Goal: Information Seeking & Learning: Compare options

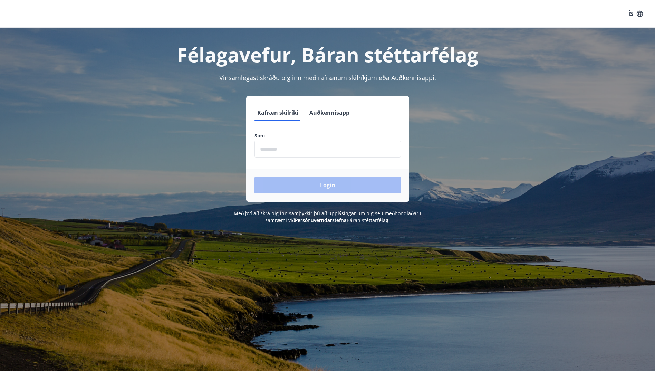
click at [367, 150] on input "phone" at bounding box center [328, 149] width 146 height 17
type input "********"
click at [255, 177] on button "Login" at bounding box center [328, 185] width 146 height 17
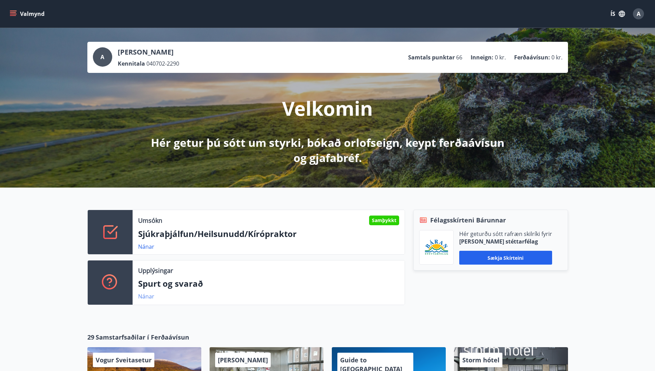
click at [142, 295] on link "Nánar" at bounding box center [146, 297] width 16 height 8
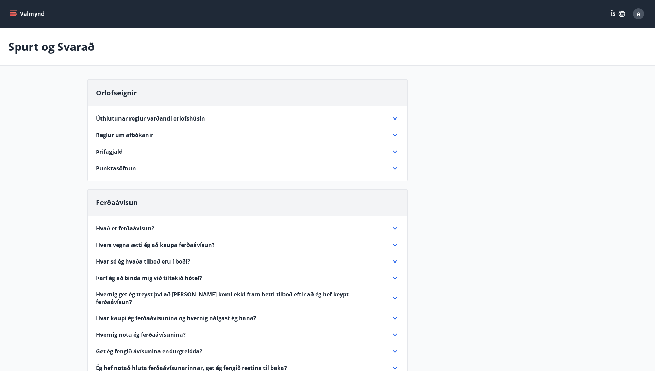
click at [248, 160] on div "Úthlutunar reglur varðandi orlofshúsin Hver félagsmaður getur leigt 1 [PERSON_N…" at bounding box center [248, 139] width 320 height 66
drag, startPoint x: 389, startPoint y: 163, endPoint x: 426, endPoint y: 134, distance: 48.0
click at [426, 134] on div "Orlofseignir Úthlutunar reglur varðandi orlofshúsin Hver félagsmaður getur leig…" at bounding box center [327, 254] width 481 height 350
click at [392, 169] on icon at bounding box center [395, 168] width 8 height 8
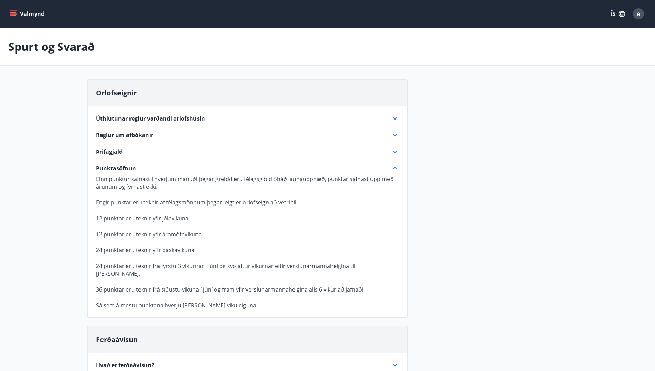
drag, startPoint x: 397, startPoint y: 168, endPoint x: 389, endPoint y: 163, distance: 9.2
click at [397, 168] on icon at bounding box center [395, 168] width 8 height 8
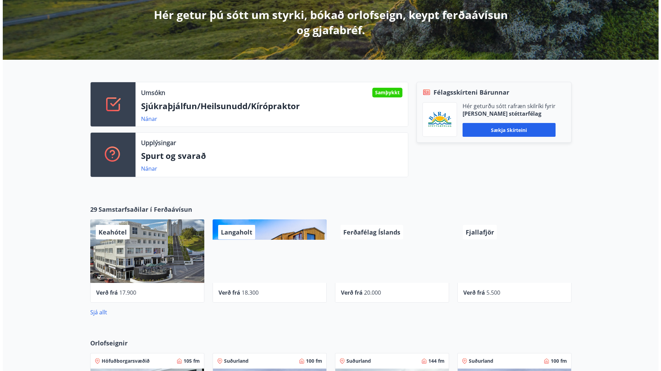
scroll to position [138, 0]
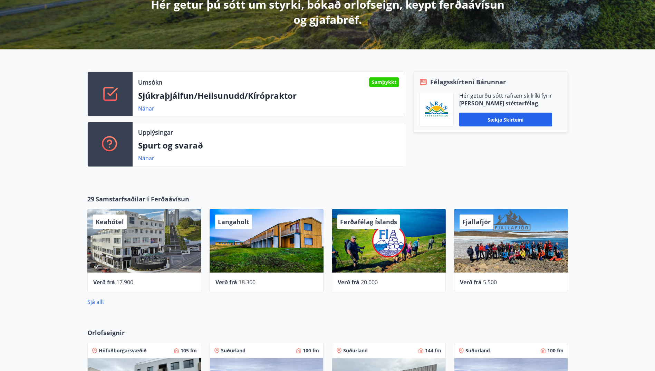
click at [159, 246] on div "Keahótel" at bounding box center [144, 241] width 114 height 64
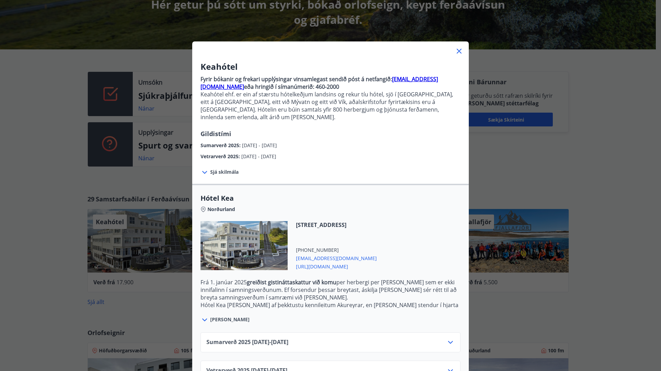
scroll to position [16, 0]
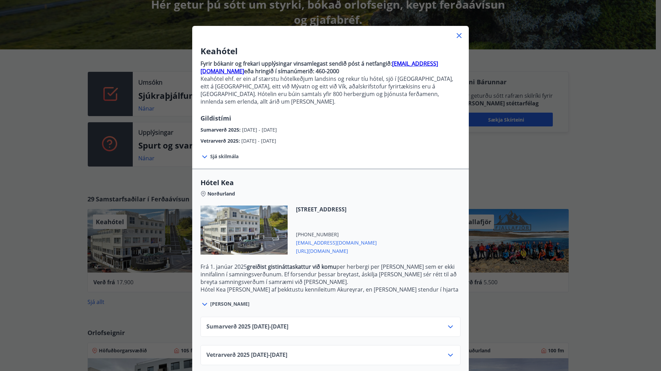
click at [315, 345] on div "Vetrarverð [PHONE_NUMBER][DATE] - [DATE]" at bounding box center [330, 355] width 260 height 20
click at [447, 351] on icon at bounding box center [450, 355] width 8 height 8
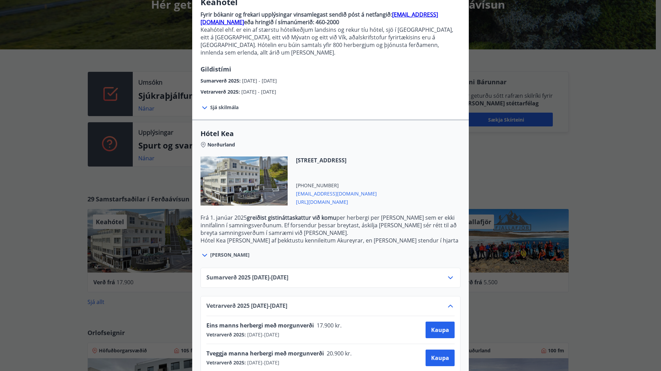
scroll to position [72, 0]
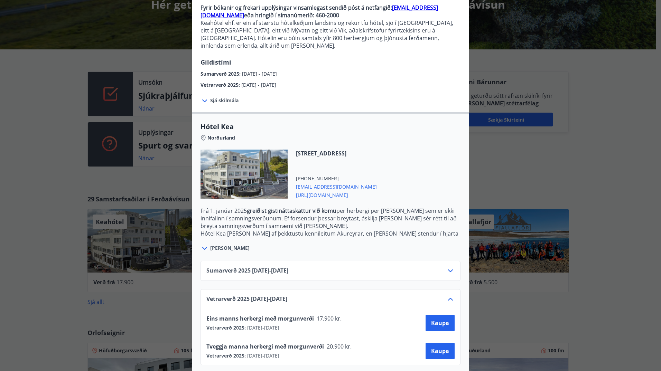
click at [451, 267] on icon at bounding box center [450, 271] width 8 height 8
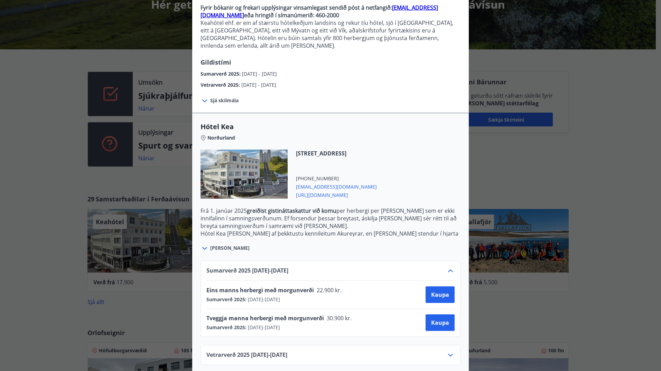
click at [594, 222] on div "Keahótel Fyrir bókanir og frekari upplýsingar vinsamlegast sendið póst á netfan…" at bounding box center [330, 113] width 661 height 371
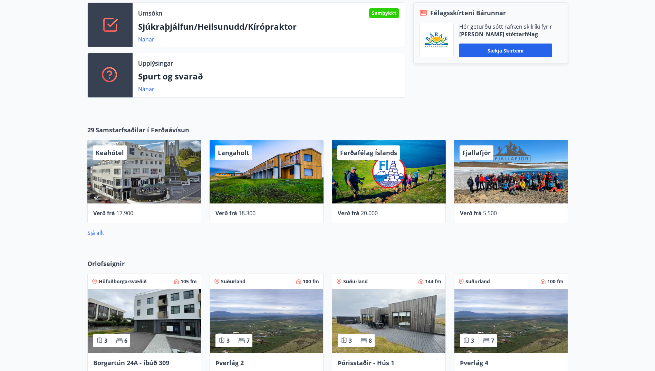
scroll to position [242, 0]
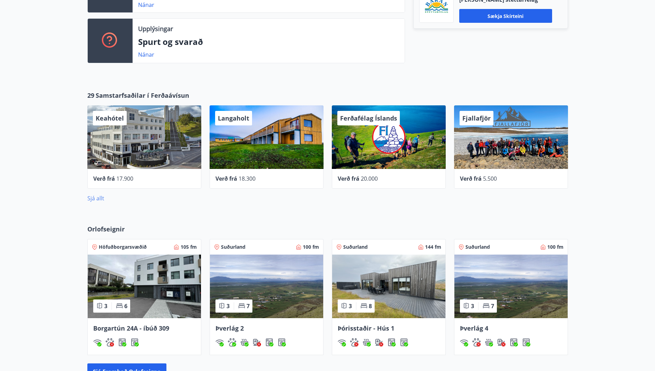
click at [104, 197] on link "Sjá allt" at bounding box center [95, 199] width 17 height 8
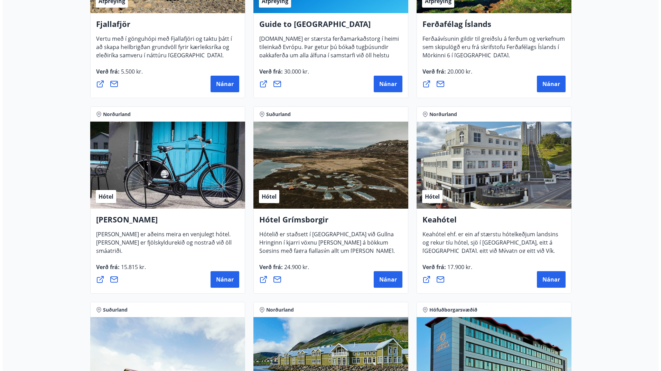
scroll to position [221, 0]
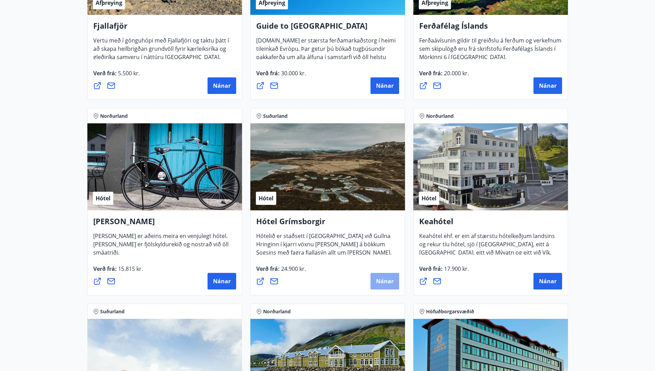
click at [392, 282] on span "Nánar" at bounding box center [385, 281] width 18 height 8
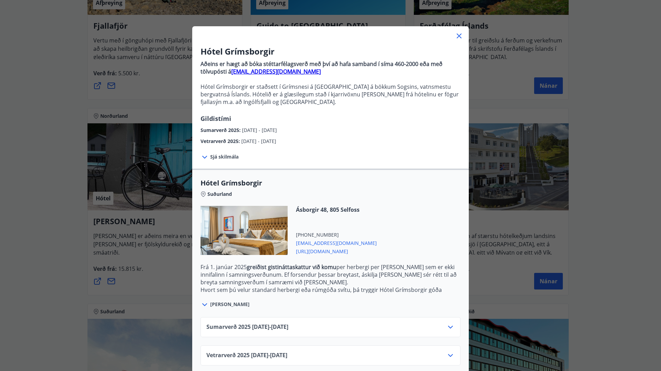
scroll to position [23, 0]
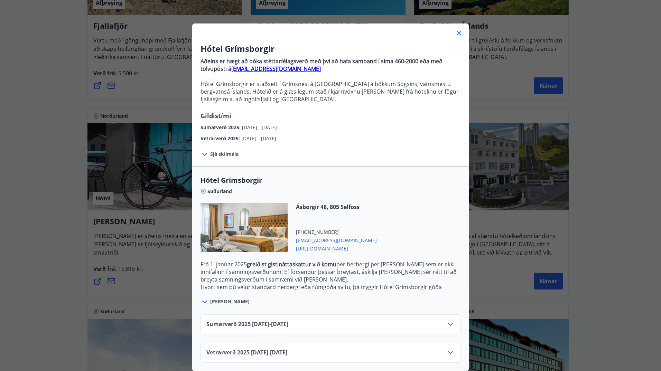
click at [303, 354] on div "Vetrarverð [PHONE_NUMBER][DATE] - [DATE]" at bounding box center [330, 356] width 248 height 14
click at [449, 349] on icon at bounding box center [450, 353] width 8 height 8
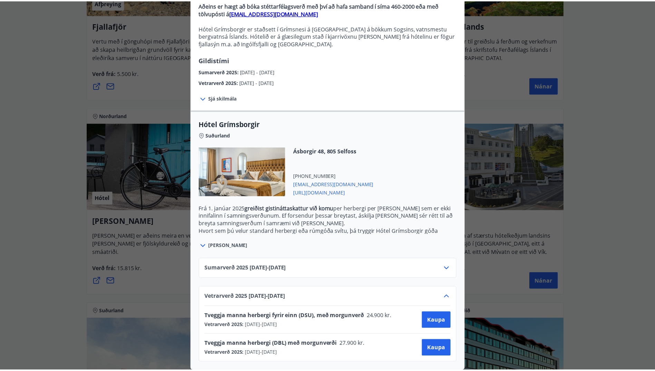
scroll to position [79, 0]
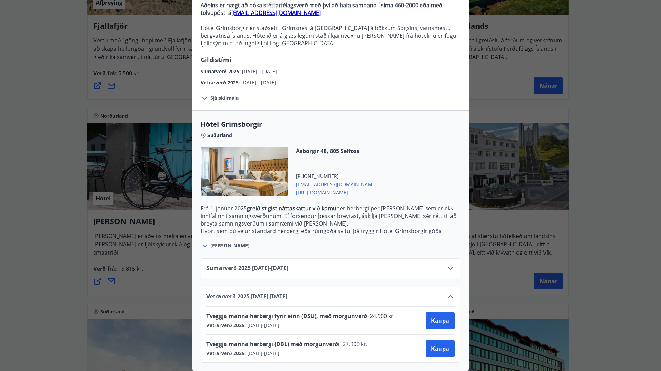
click at [446, 266] on icon at bounding box center [450, 268] width 8 height 8
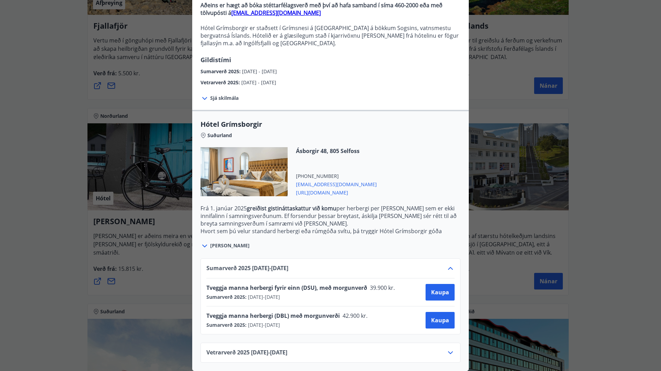
click at [609, 222] on div "Hótel Grímsborgir Aðeins er hægt að bóka stéttarfélagsverð með því að hafa samb…" at bounding box center [330, 111] width 661 height 371
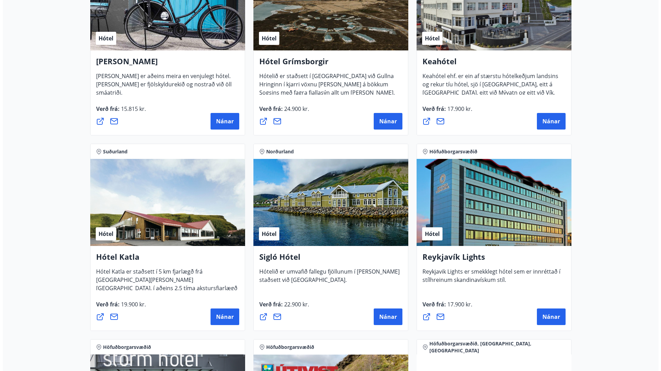
scroll to position [394, 0]
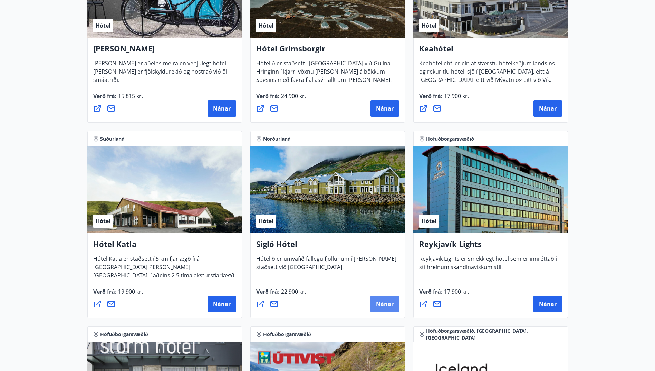
click at [384, 300] on span "Nánar" at bounding box center [385, 304] width 18 height 8
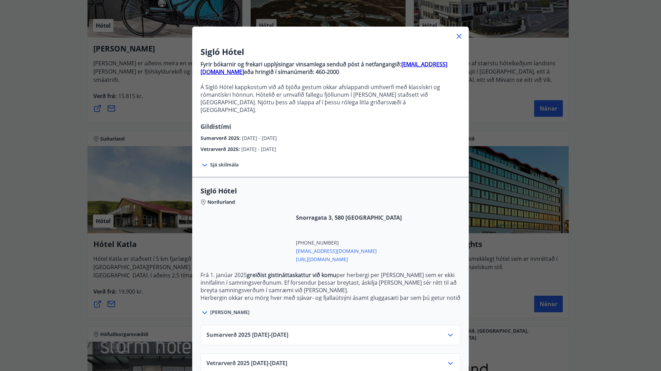
scroll to position [23, 0]
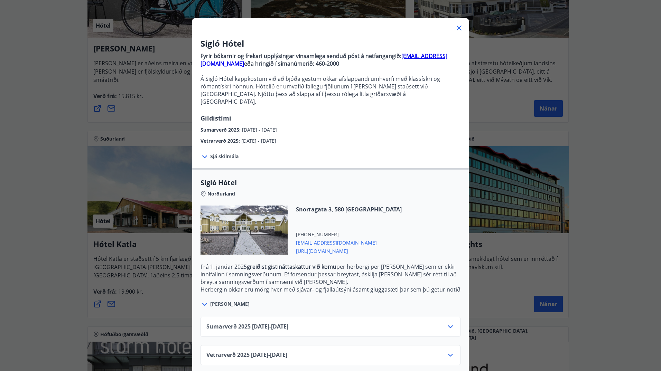
click at [332, 345] on div "Vetrarverð [PHONE_NUMBER][DATE] - [DATE]" at bounding box center [330, 355] width 260 height 20
click at [446, 351] on icon at bounding box center [450, 355] width 8 height 8
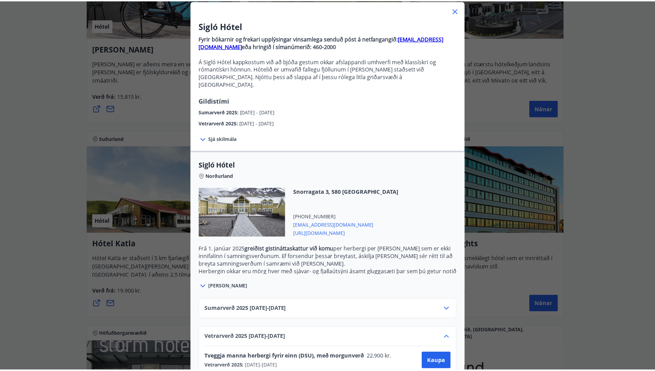
scroll to position [79, 0]
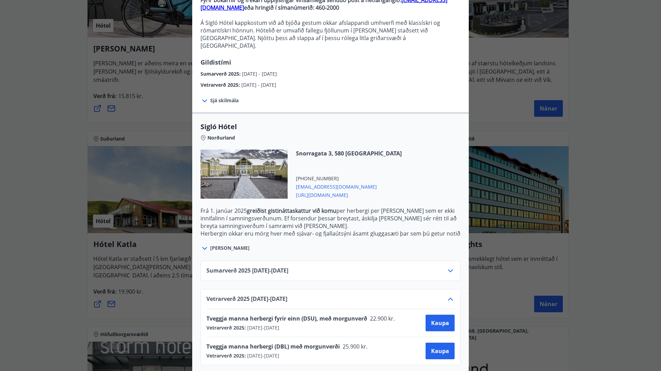
click at [594, 258] on div "Sigló Hótel Fyrir bókarnir og frekari upplýsingar vinsamlega senduð póst á netf…" at bounding box center [330, 106] width 661 height 371
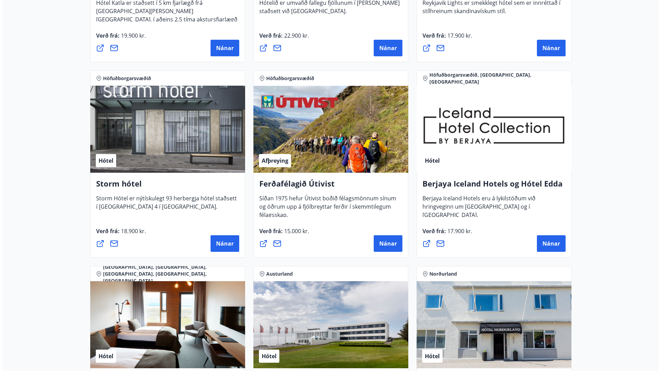
scroll to position [635, 0]
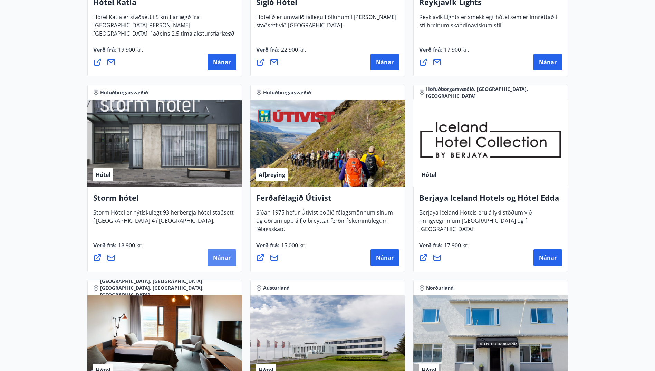
click at [222, 258] on span "Nánar" at bounding box center [222, 258] width 18 height 8
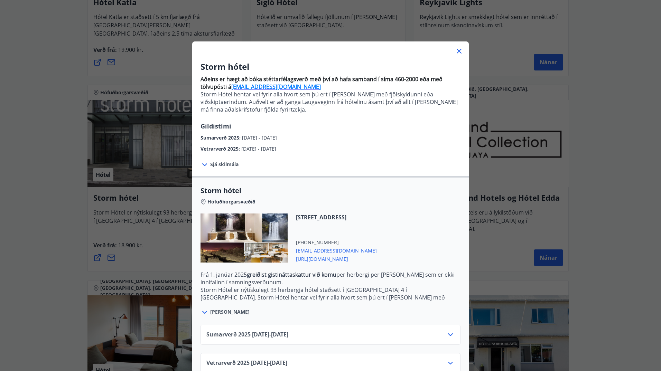
scroll to position [16, 0]
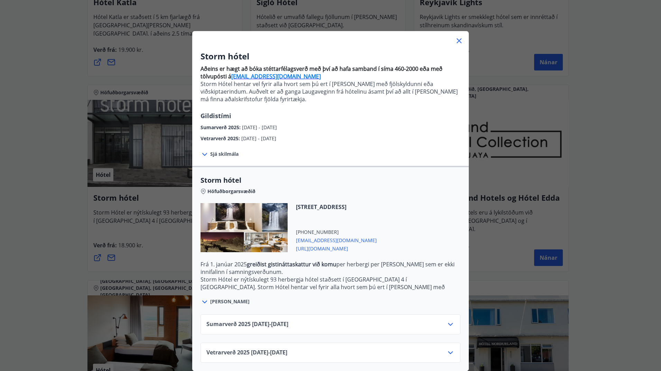
click at [447, 349] on icon at bounding box center [450, 353] width 8 height 8
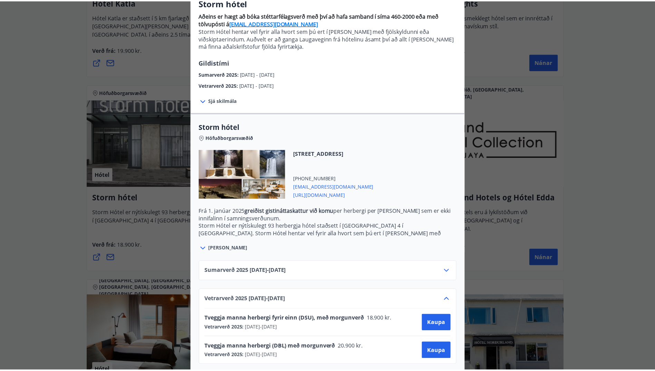
scroll to position [72, 0]
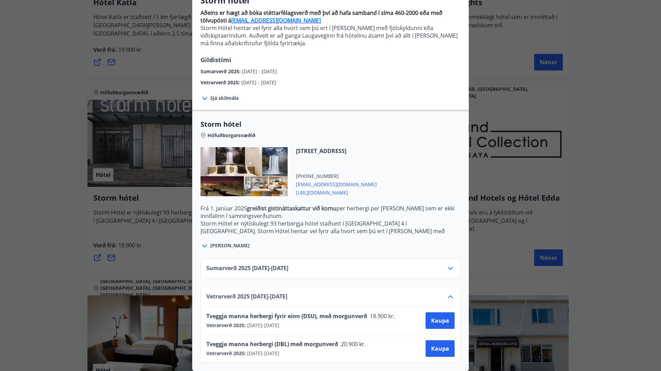
click at [590, 256] on div "Storm hótel Aðeins er hægt að bóka stéttarfélagsverð með því að hafa samband í …" at bounding box center [330, 119] width 661 height 371
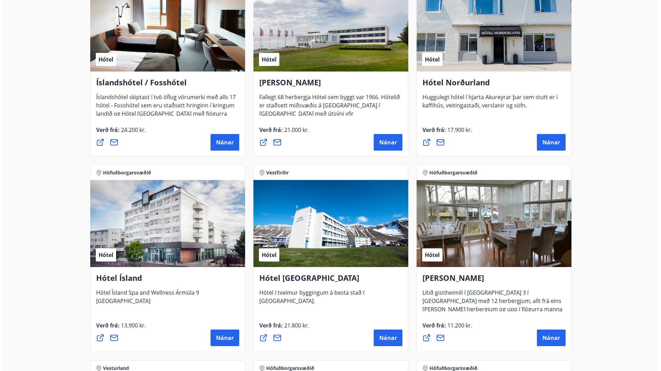
scroll to position [981, 0]
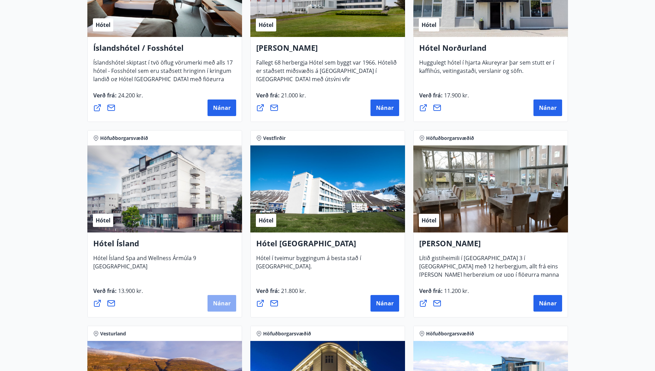
click at [229, 300] on span "Nánar" at bounding box center [222, 304] width 18 height 8
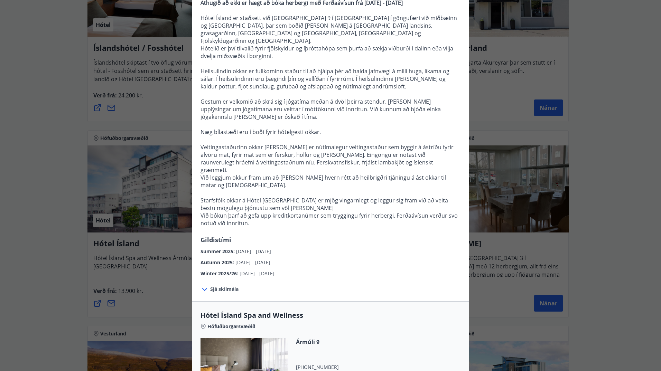
scroll to position [104, 0]
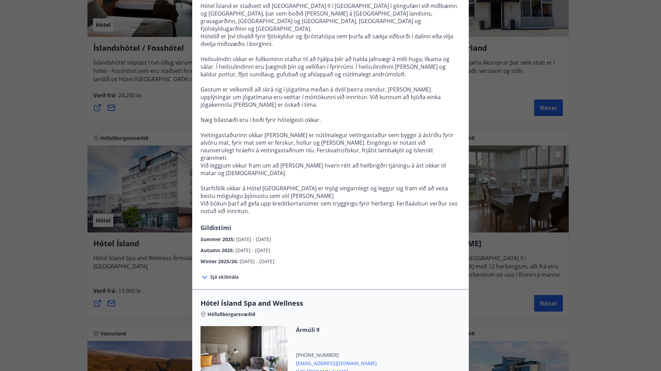
click at [220, 274] on span "Sjá skilmála" at bounding box center [224, 277] width 28 height 7
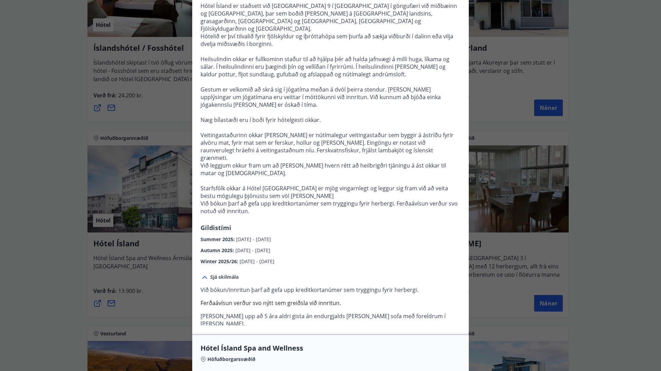
click at [220, 274] on span "Sjá skilmála" at bounding box center [224, 277] width 28 height 7
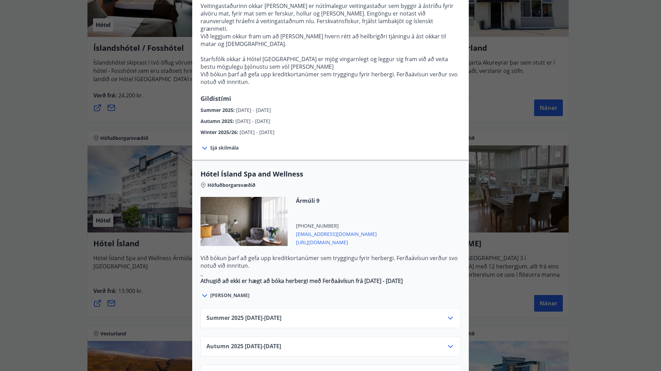
scroll to position [276, 0]
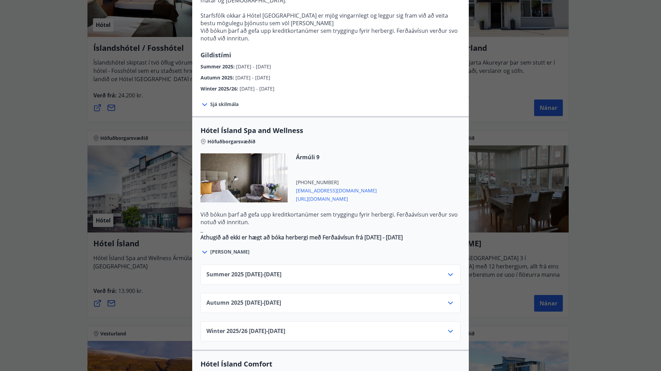
click at [446, 271] on icon at bounding box center [450, 275] width 8 height 8
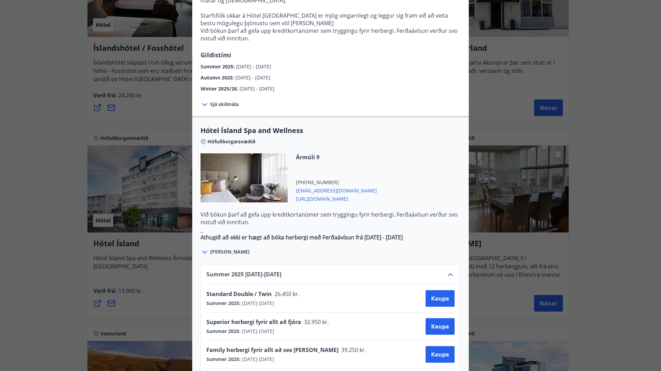
click at [446, 271] on icon at bounding box center [450, 275] width 8 height 8
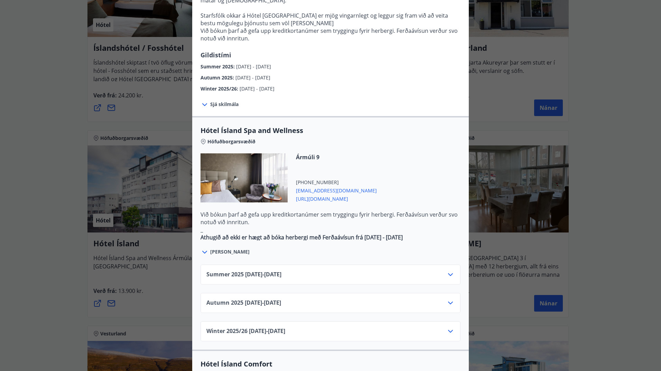
click at [446, 299] on icon at bounding box center [450, 303] width 8 height 8
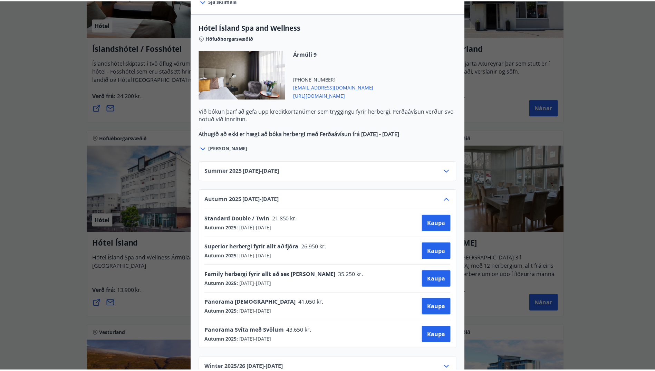
scroll to position [0, 0]
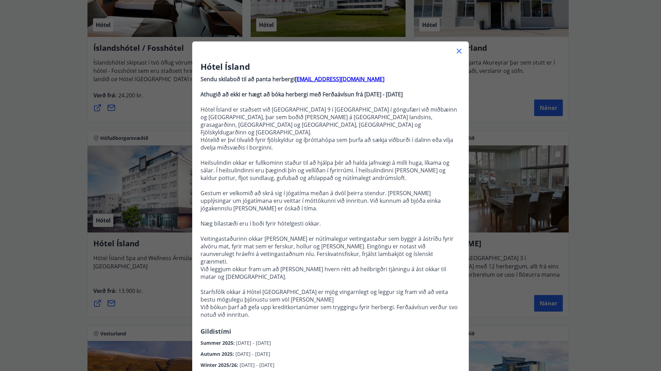
click at [557, 243] on div "Hótel Ísland Sendu skilaboð til að panta herbergi [EMAIL_ADDRESS][DOMAIN_NAME] …" at bounding box center [330, 185] width 661 height 371
click at [571, 233] on div "Hótel Ísland Sendu skilaboð til að panta herbergi [EMAIL_ADDRESS][DOMAIN_NAME] …" at bounding box center [330, 185] width 661 height 371
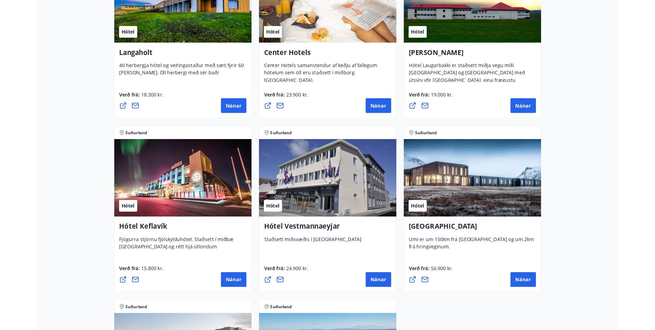
scroll to position [1568, 0]
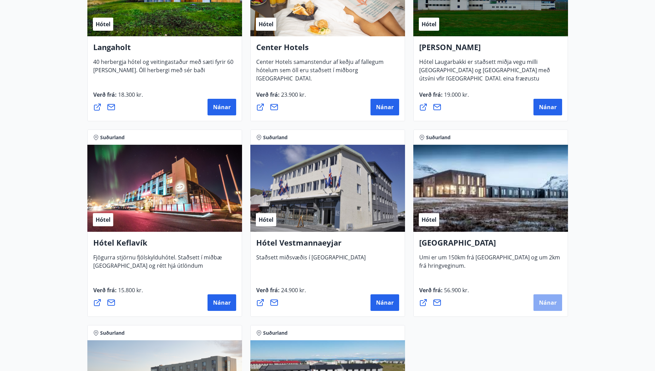
click at [551, 301] on span "Nánar" at bounding box center [548, 303] width 18 height 8
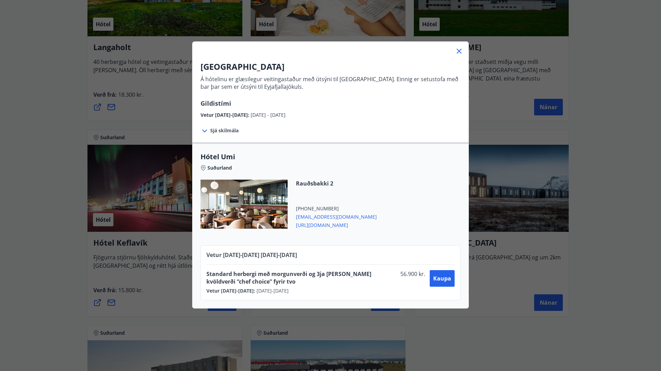
click at [319, 226] on span "[URL][DOMAIN_NAME]" at bounding box center [336, 224] width 81 height 8
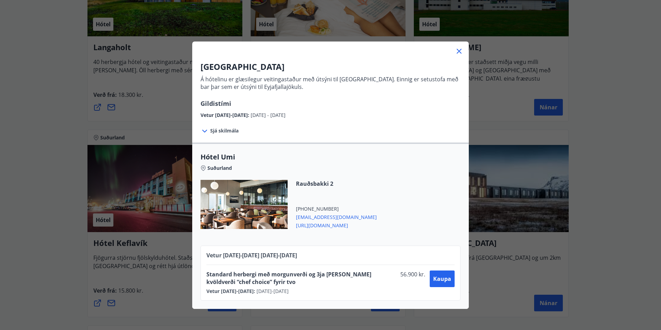
click at [459, 52] on icon at bounding box center [459, 51] width 8 height 8
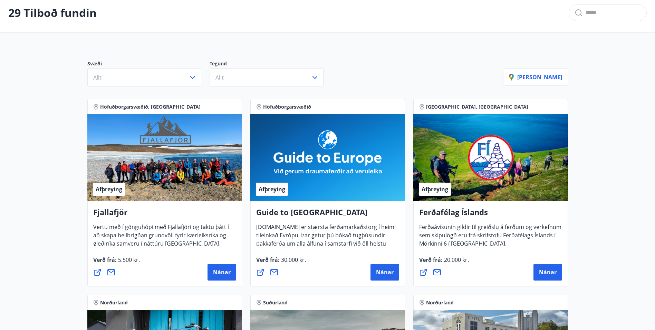
scroll to position [0, 0]
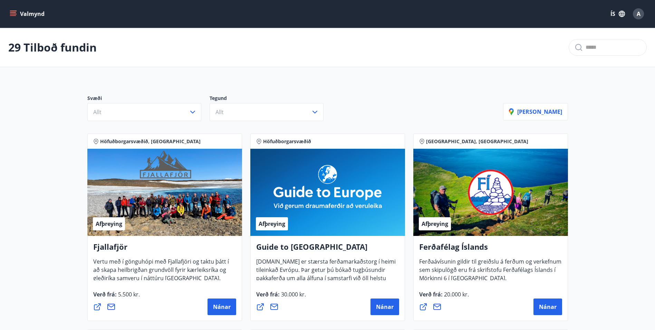
click at [12, 13] on icon "menu" at bounding box center [13, 13] width 7 height 7
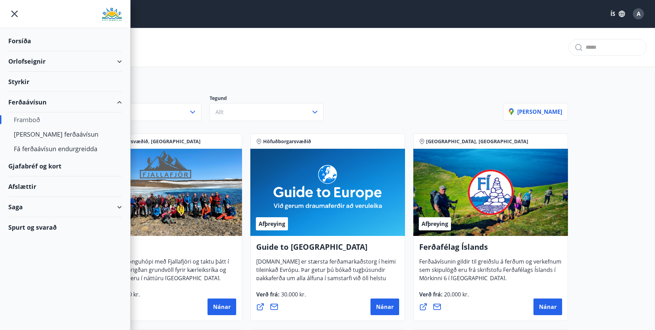
click at [60, 164] on div "Gjafabréf og kort" at bounding box center [65, 166] width 114 height 20
